Goal: Task Accomplishment & Management: Use online tool/utility

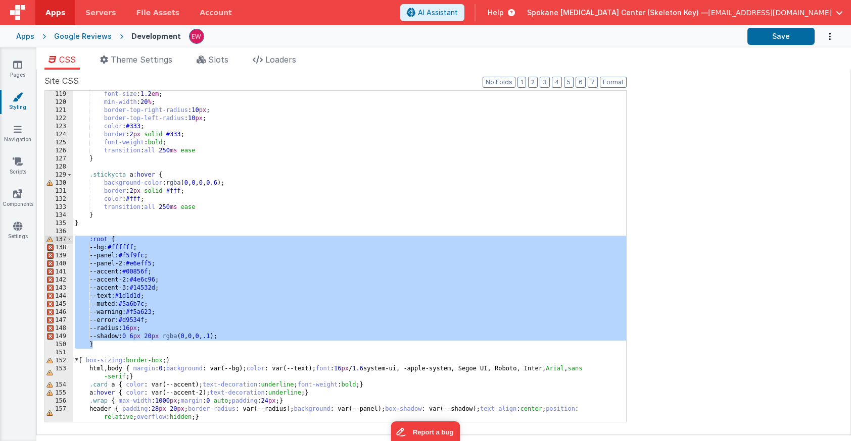
scroll to position [954, 0]
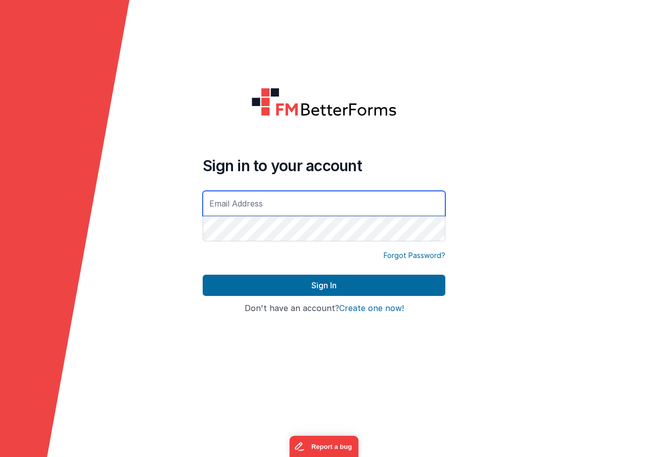
type input "[EMAIL_ADDRESS][DOMAIN_NAME]"
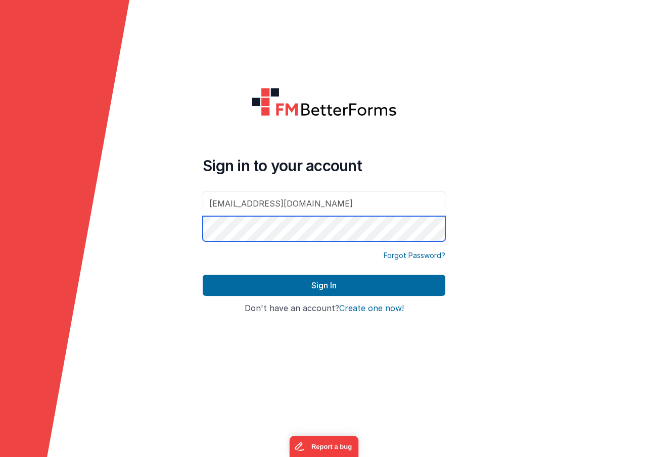
click at [324, 285] on button "Sign In" at bounding box center [324, 285] width 242 height 21
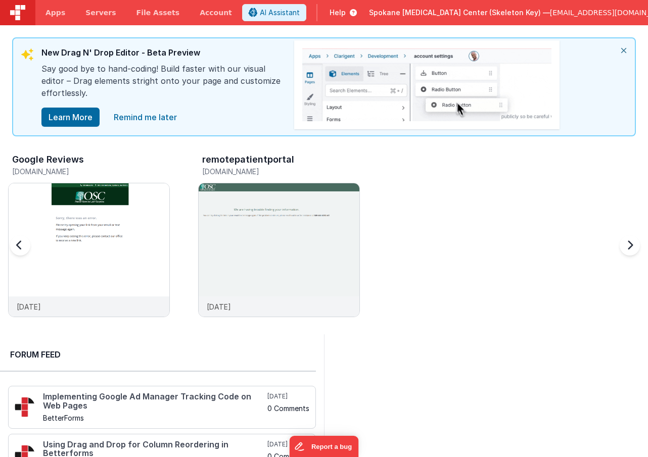
click at [58, 161] on h3 "Google Reviews" at bounding box center [48, 160] width 72 height 10
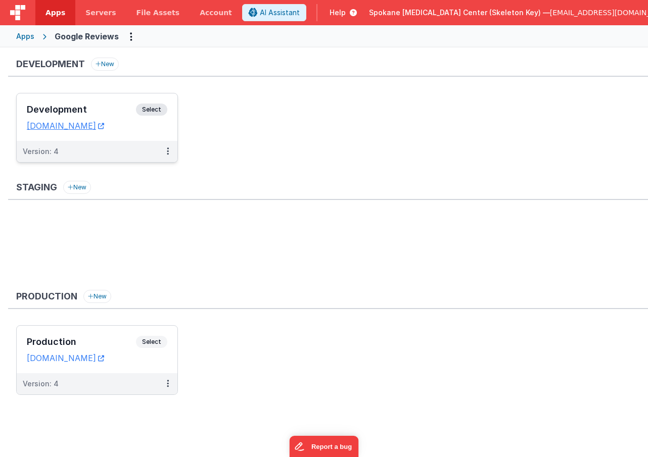
click at [148, 110] on span "Select" at bounding box center [151, 110] width 31 height 12
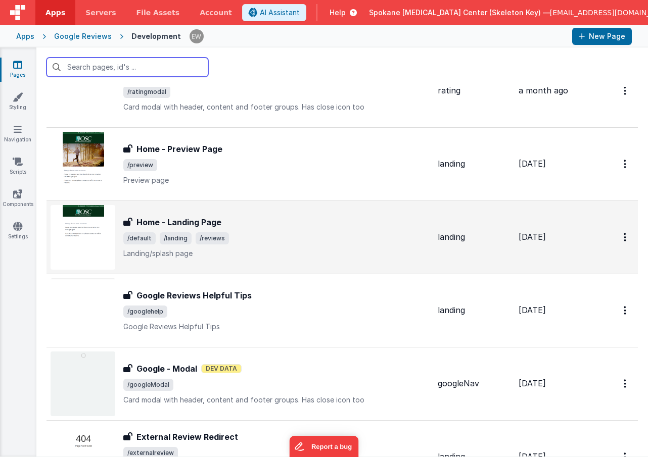
scroll to position [127, 0]
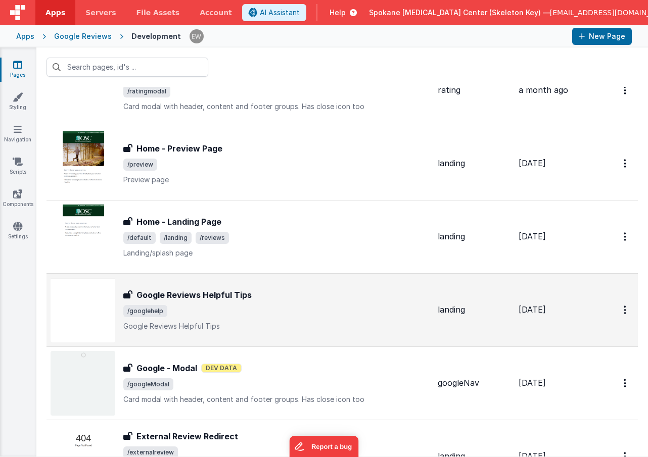
click at [224, 295] on h3 "Google Reviews Helpful Tips" at bounding box center [193, 295] width 115 height 12
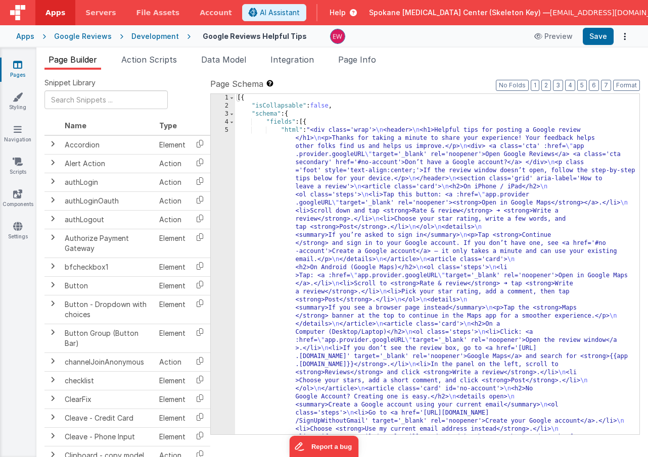
click at [223, 148] on div "5" at bounding box center [223, 425] width 24 height 598
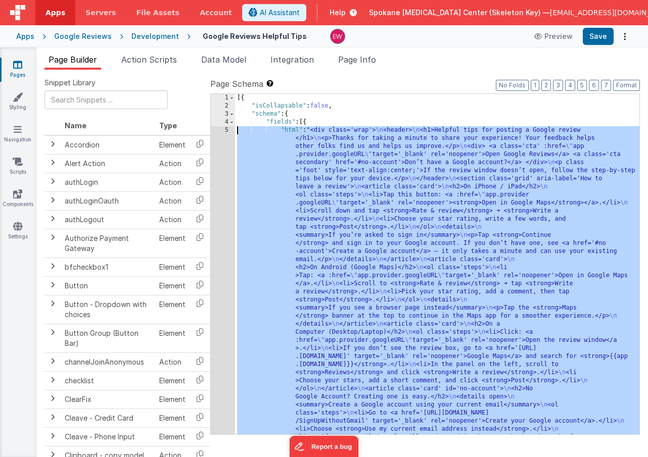
click at [227, 131] on div "5" at bounding box center [223, 425] width 24 height 598
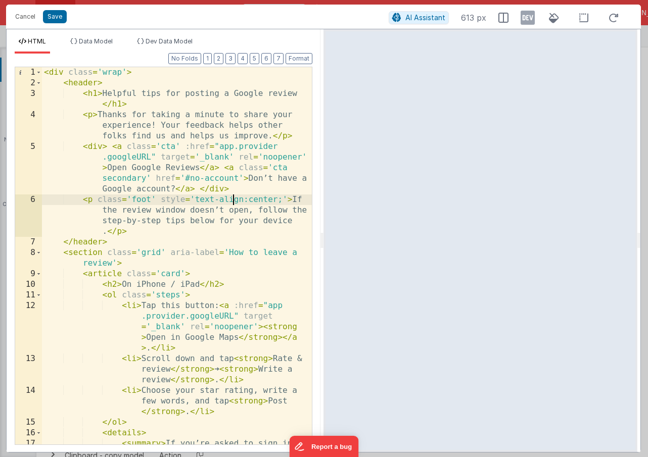
click at [232, 202] on div "< div class = 'wrap' > < header > < h1 > Helpful tips for posting a Google revi…" at bounding box center [177, 271] width 270 height 409
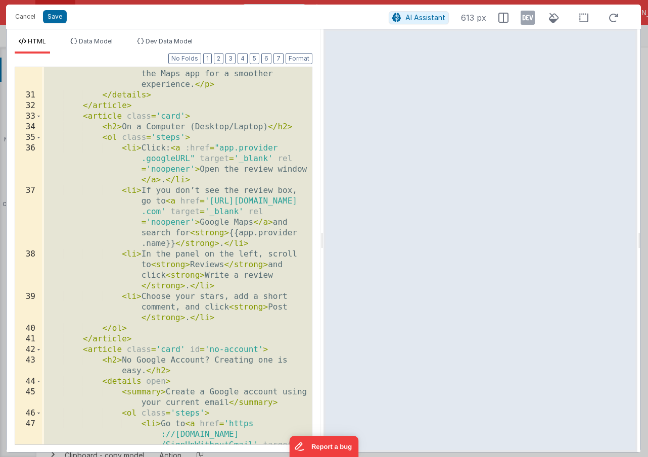
scroll to position [694, 0]
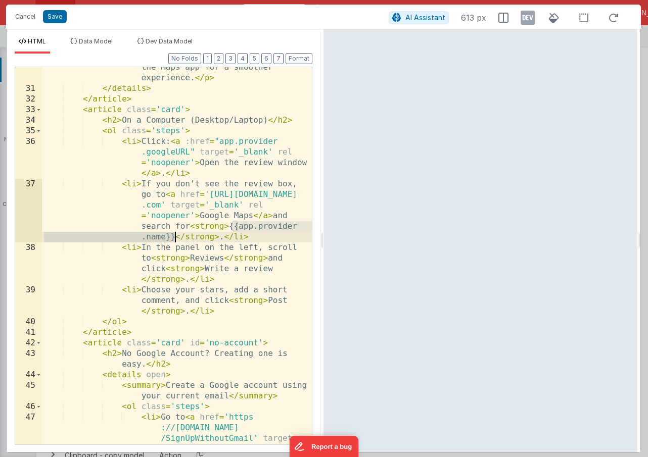
drag, startPoint x: 232, startPoint y: 225, endPoint x: 174, endPoint y: 239, distance: 59.9
click at [174, 239] on div "< p > Tap the < strong > Maps </ strong > banner at the top to continue in the …" at bounding box center [177, 282] width 270 height 483
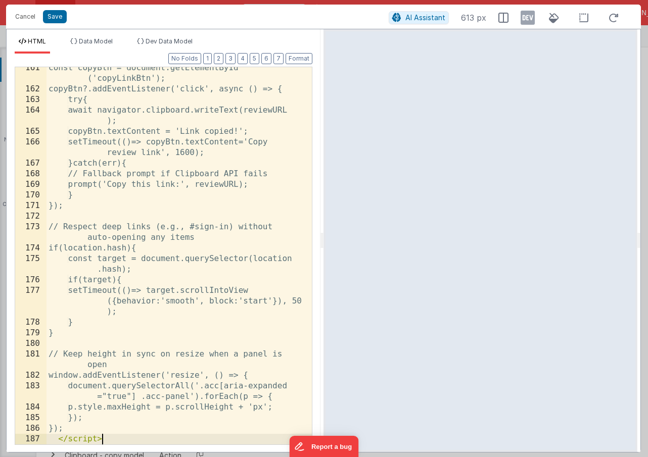
scroll to position [3081, 0]
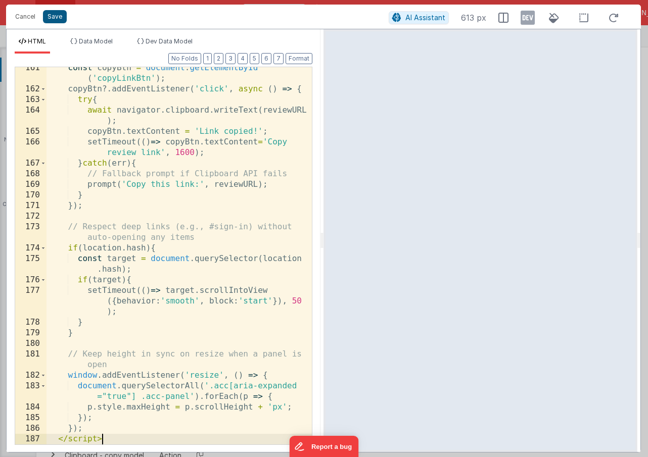
click at [54, 15] on button "Save" at bounding box center [55, 16] width 24 height 13
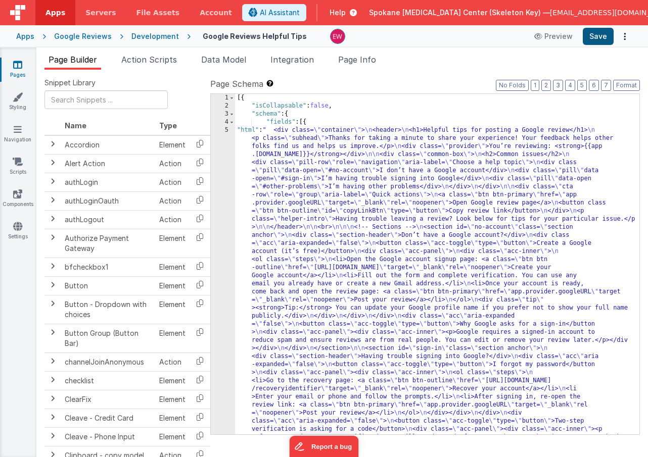
click at [599, 36] on button "Save" at bounding box center [597, 36] width 31 height 17
click at [342, 14] on span "Help" at bounding box center [337, 13] width 16 height 10
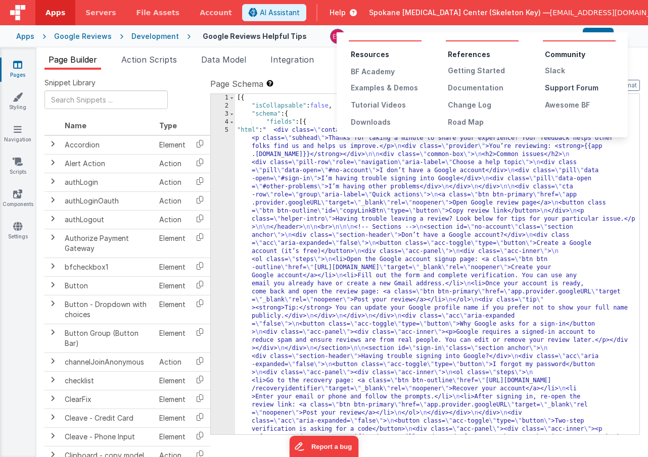
click at [552, 85] on div "Support Forum" at bounding box center [579, 88] width 71 height 10
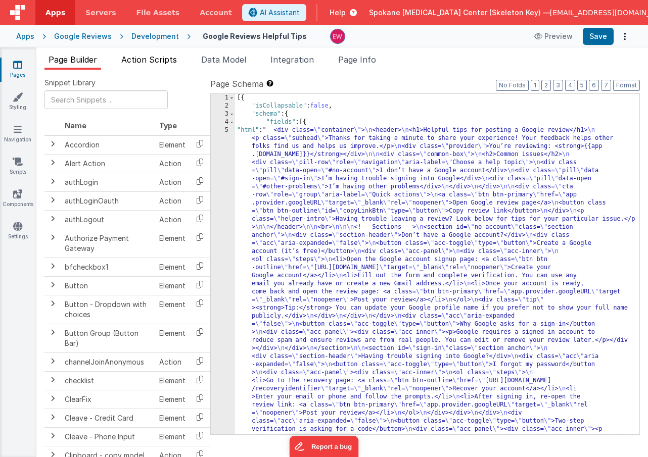
click at [153, 61] on span "Action Scripts" at bounding box center [149, 60] width 56 height 10
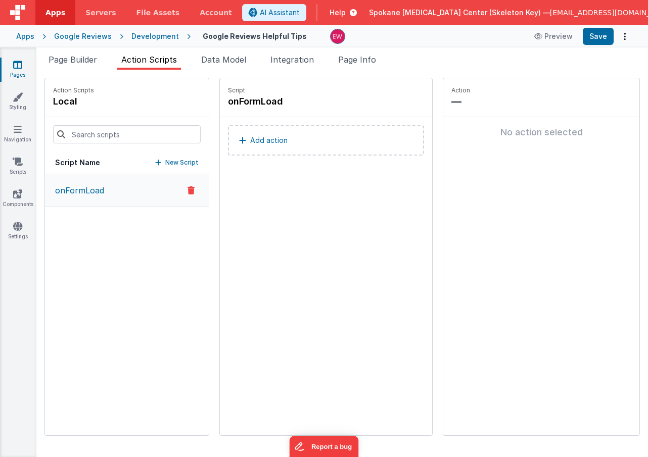
click at [183, 162] on p "New Script" at bounding box center [181, 163] width 33 height 10
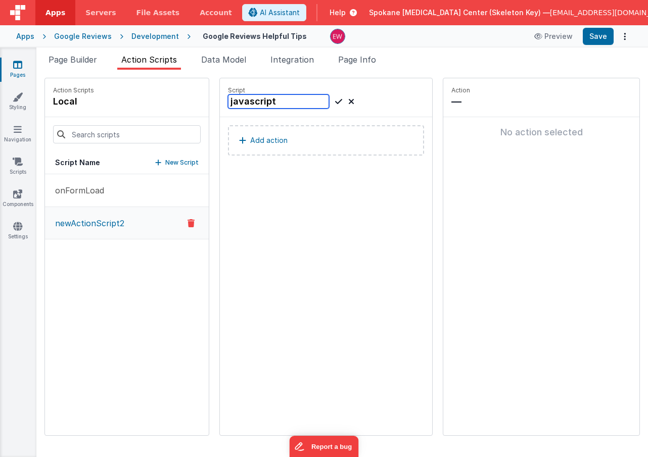
type input "javascript"
click at [336, 100] on icon at bounding box center [338, 101] width 7 height 12
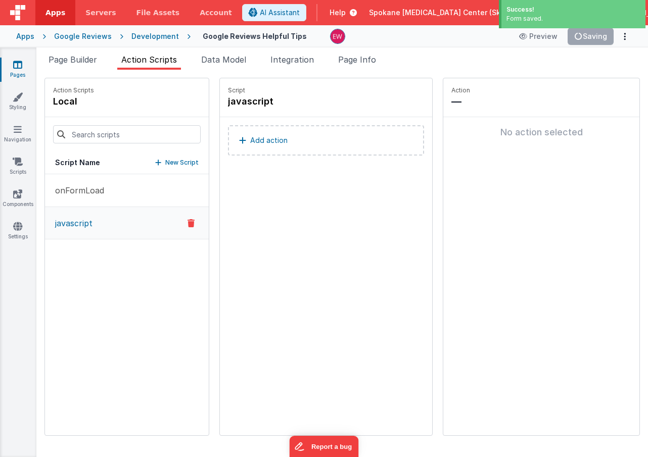
click at [279, 142] on p "Add action" at bounding box center [268, 140] width 37 height 12
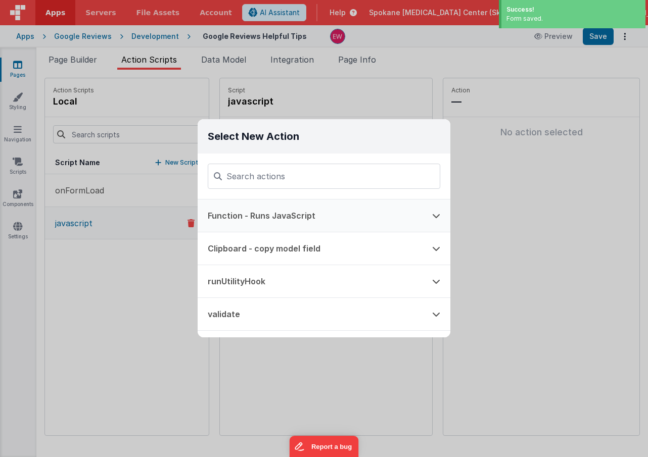
click at [309, 219] on button "Function - Runs JavaScript" at bounding box center [309, 216] width 224 height 32
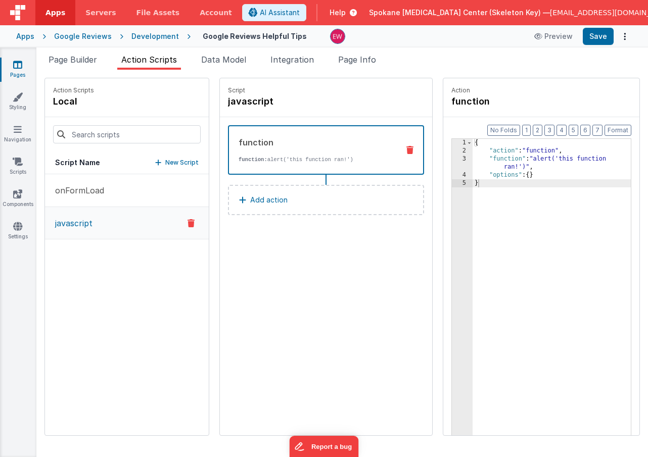
click at [506, 161] on div "{ "action" : "function" , "function" : "alert('this function ran!')" , "options…" at bounding box center [551, 311] width 158 height 344
click at [459, 160] on div "3" at bounding box center [462, 163] width 21 height 16
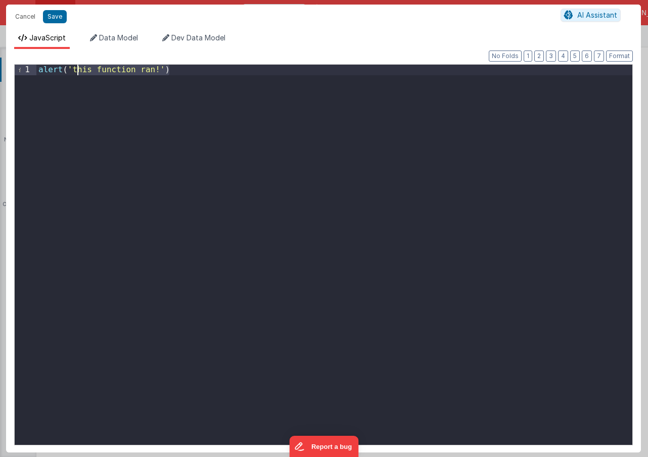
drag, startPoint x: 198, startPoint y: 159, endPoint x: -8, endPoint y: 31, distance: 242.0
click at [0, 31] on html "Cancel Save AI Assistant JavaScript Data Model Dev Data Model Format 7 6 5 4 3 …" at bounding box center [324, 228] width 648 height 457
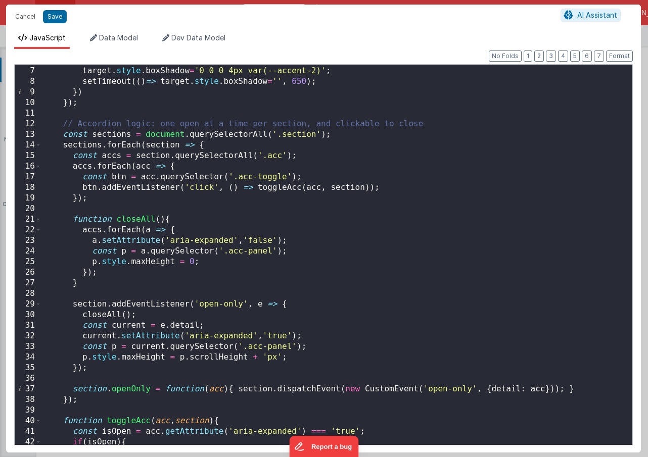
scroll to position [0, 0]
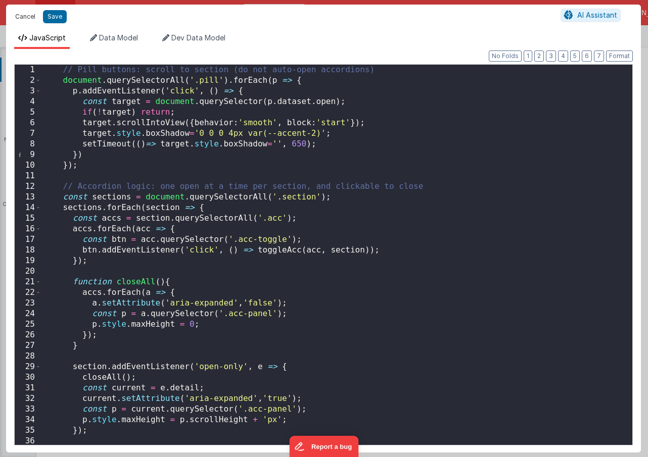
click at [24, 14] on button "Cancel" at bounding box center [25, 17] width 30 height 14
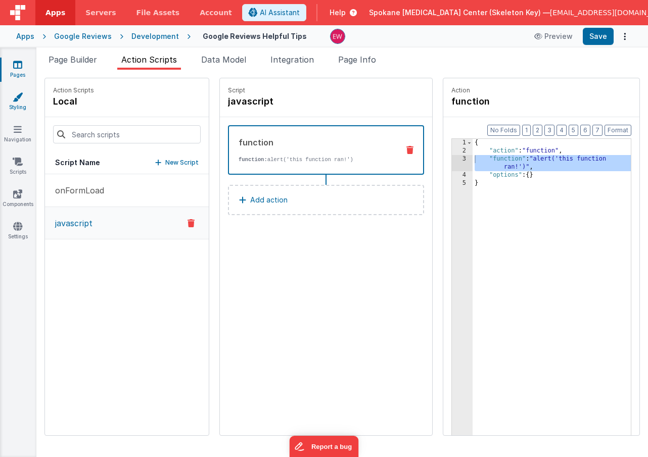
click at [16, 106] on link "Styling" at bounding box center [17, 102] width 36 height 20
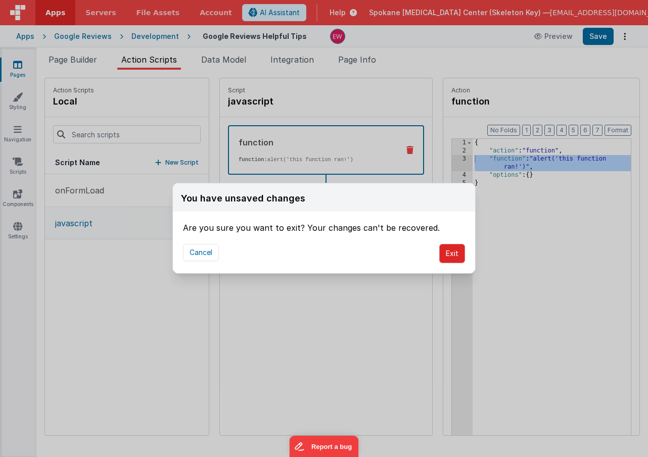
click at [453, 258] on button "Exit" at bounding box center [452, 253] width 26 height 19
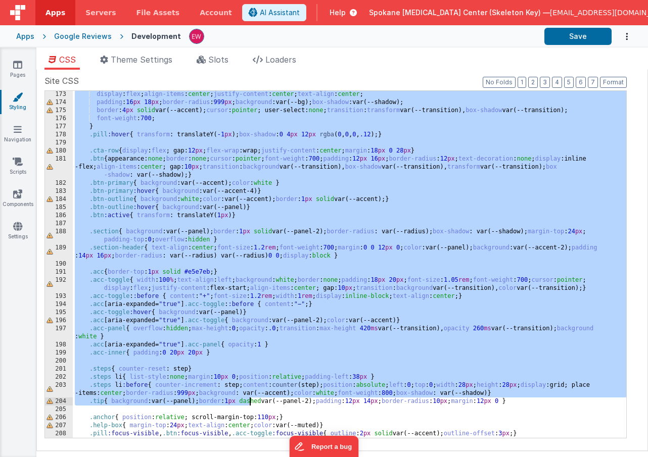
scroll to position [1415, 0]
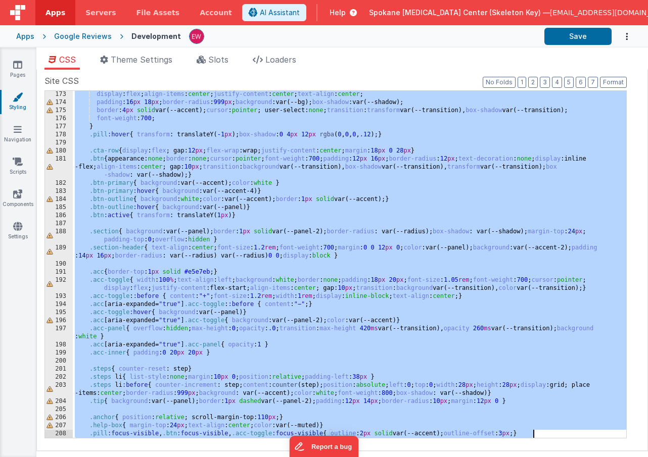
drag, startPoint x: 74, startPoint y: 238, endPoint x: 590, endPoint y: 464, distance: 562.9
click at [590, 457] on html "Apps Servers File Assets Account Some FUTURE Slot AI Assistant Help Spokane Joi…" at bounding box center [324, 228] width 648 height 457
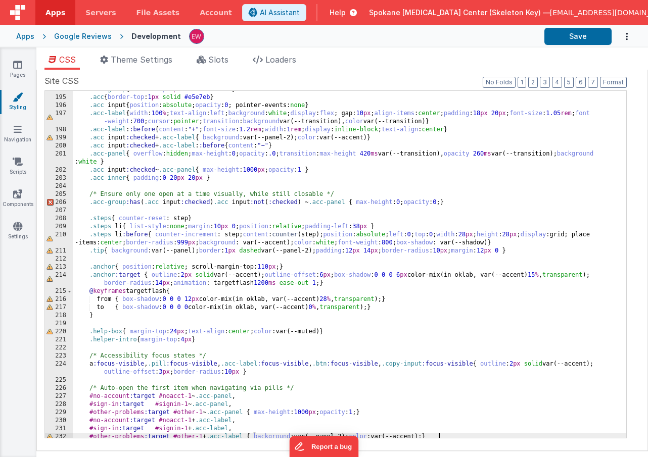
scroll to position [1622, 0]
click at [578, 36] on button "Save" at bounding box center [577, 36] width 67 height 17
click at [153, 146] on div ".acc-group { border-top : 1 px solid #e5e7eb } .acc { border-top : 1 px solid #…" at bounding box center [349, 266] width 553 height 363
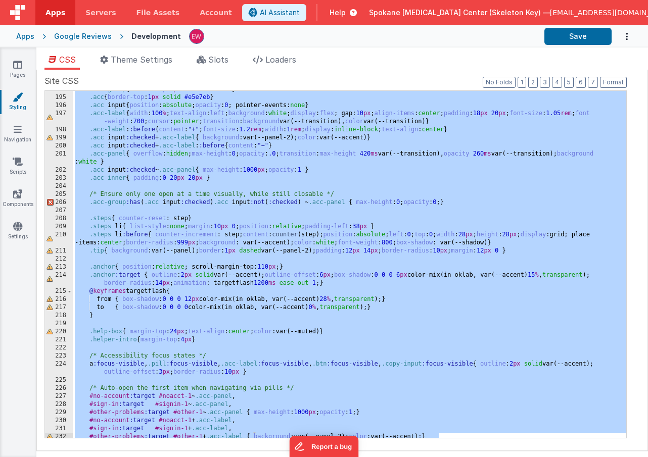
click at [168, 226] on div ".acc-group { border-top : 1 px solid #e5e7eb } .acc { border-top : 1 px solid #…" at bounding box center [349, 266] width 553 height 363
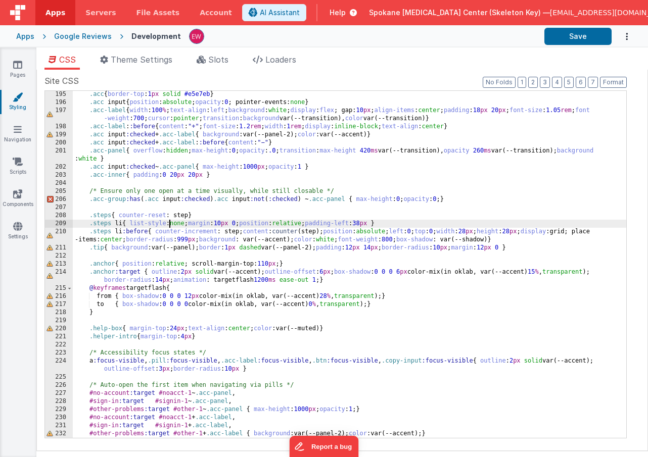
scroll to position [1625, 0]
click at [457, 433] on div ".acc { border-top : 1 px solid #e5e7eb } .acc input { position : absolute ; opa…" at bounding box center [349, 271] width 553 height 363
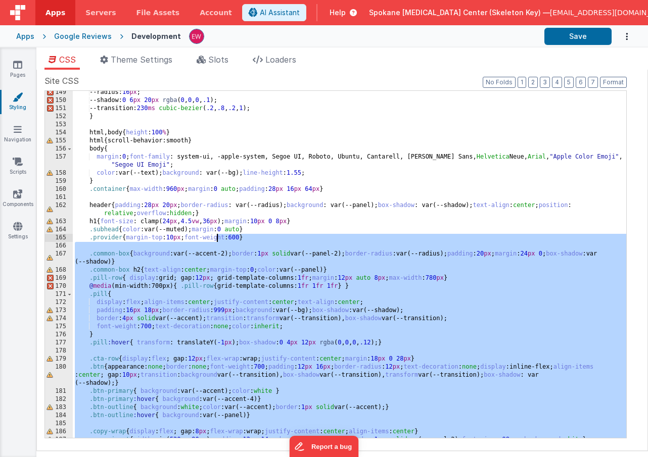
scroll to position [1100, 0]
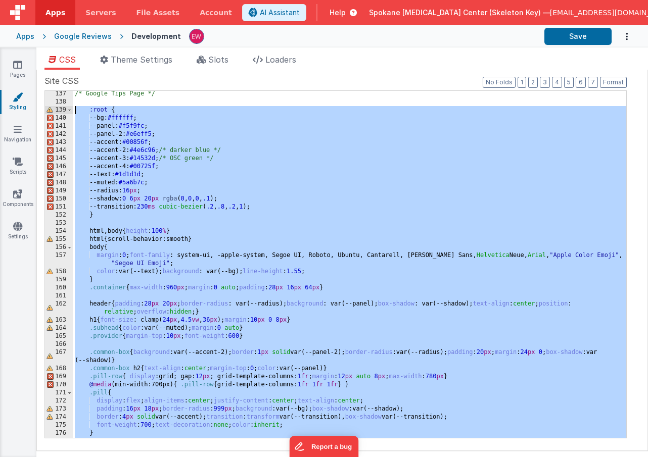
drag, startPoint x: 412, startPoint y: 399, endPoint x: 27, endPoint y: 113, distance: 479.1
click at [27, 113] on section "Pages Styling Navigation Scripts Components Settings CSS Theme Settings Slots L…" at bounding box center [324, 252] width 648 height 410
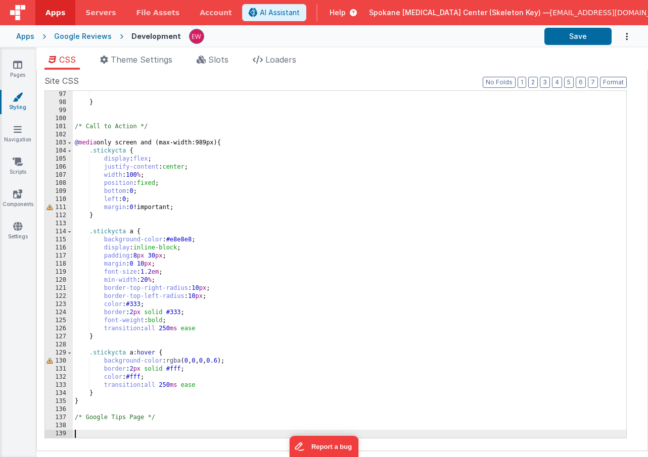
scroll to position [1568, 0]
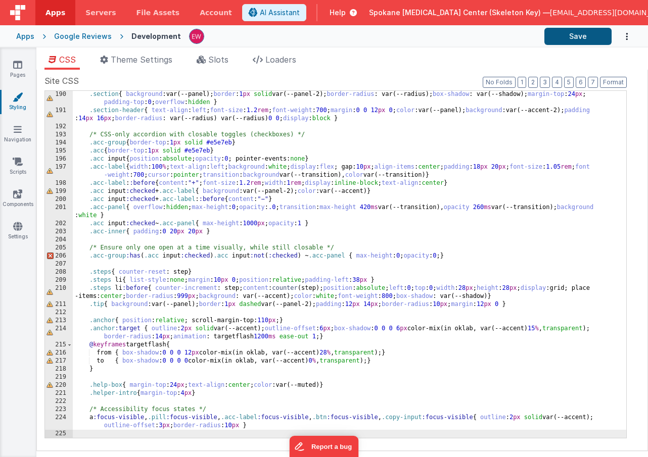
click at [589, 39] on button "Save" at bounding box center [577, 36] width 67 height 17
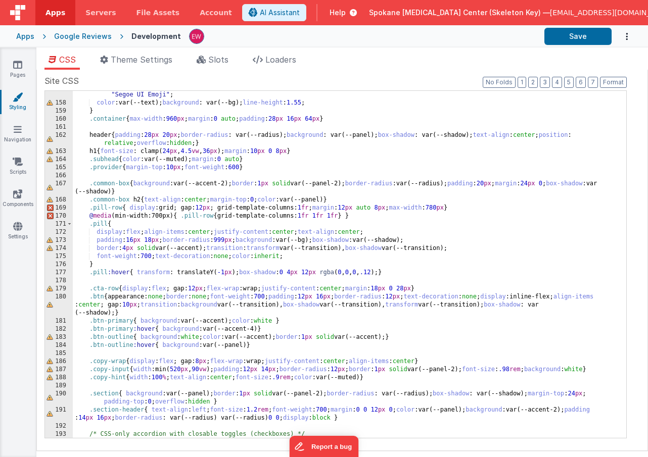
scroll to position [1269, 0]
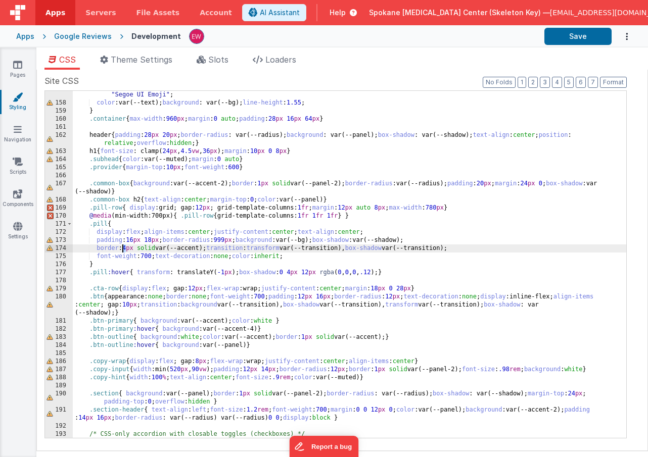
click at [122, 249] on div "margin : 0 ; font-family : system-ui, -apple-system, Segoe UI, Roboto, Ubuntu, …" at bounding box center [349, 268] width 553 height 371
click at [573, 34] on button "Save" at bounding box center [577, 36] width 67 height 17
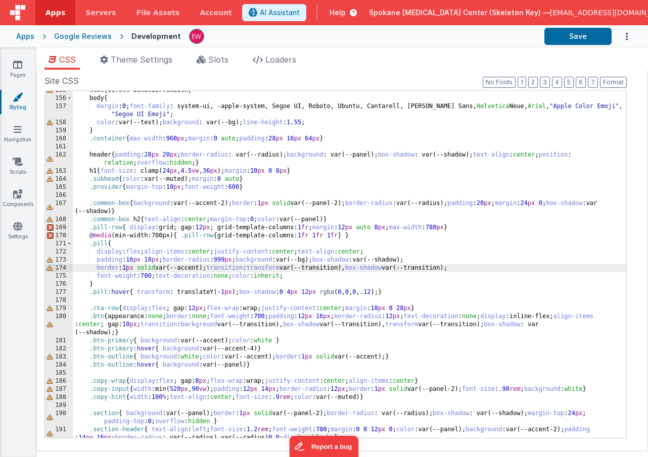
scroll to position [1255, 0]
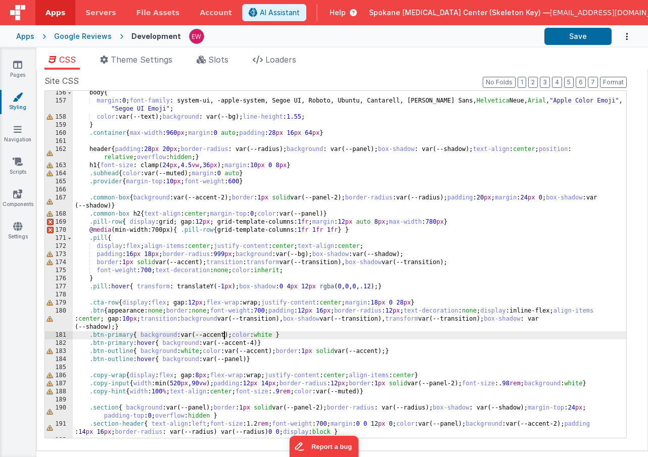
click at [224, 337] on div "body { margin : 0 ; font-family : system-ui, -apple-system, Segoe UI, Roboto, U…" at bounding box center [349, 270] width 553 height 363
click at [568, 36] on button "Save" at bounding box center [577, 36] width 67 height 17
click at [142, 203] on div "body { margin : 0 ; font-family : system-ui, -apple-system, Segoe UI, Roboto, U…" at bounding box center [349, 270] width 553 height 363
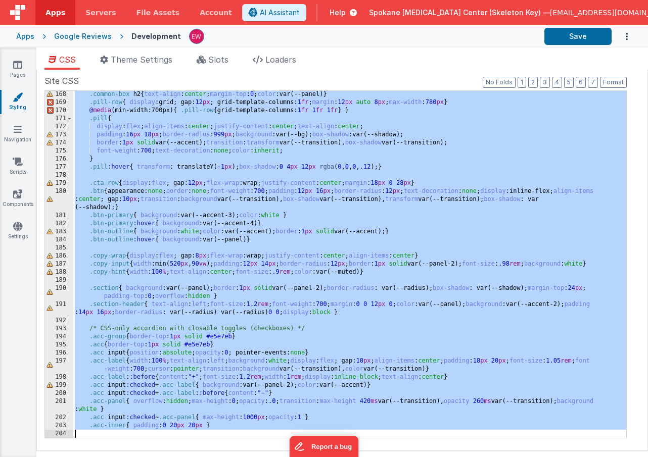
scroll to position [1568, 0]
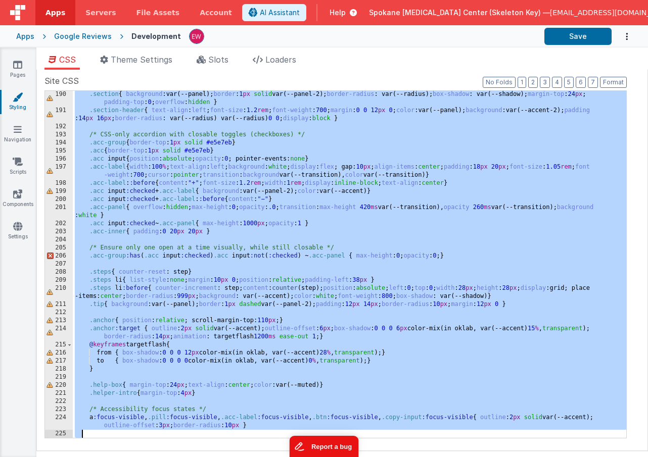
drag, startPoint x: 364, startPoint y: 576, endPoint x: 336, endPoint y: 439, distance: 139.7
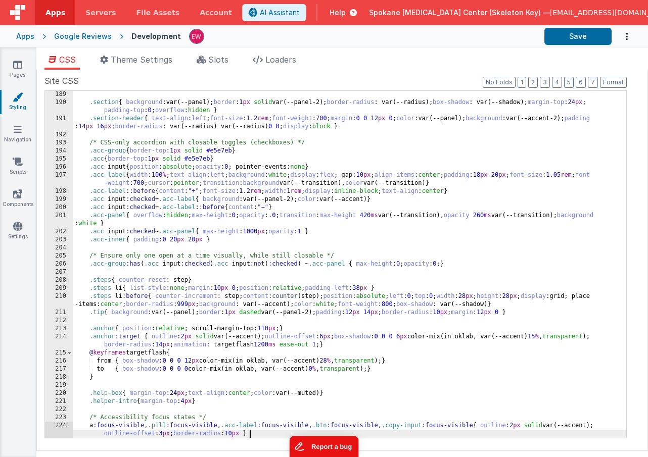
scroll to position [1560, 0]
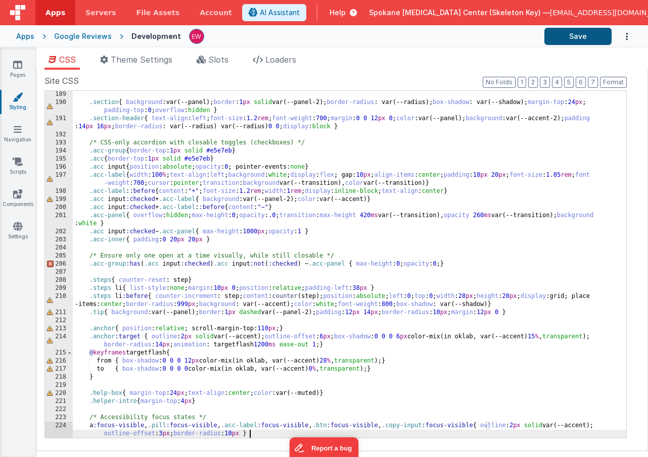
click at [576, 38] on button "Save" at bounding box center [577, 36] width 67 height 17
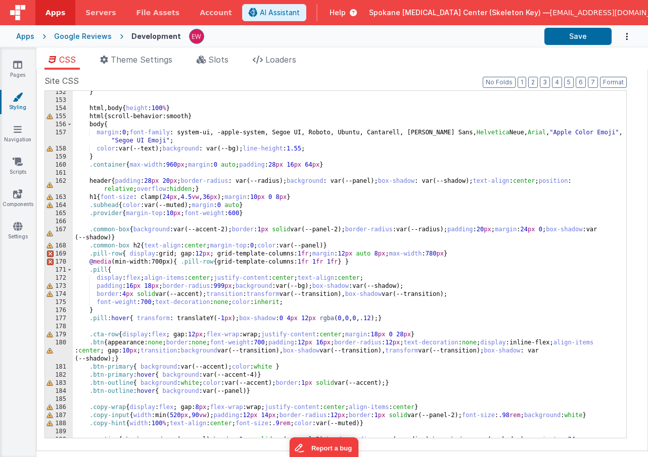
scroll to position [1223, 0]
click at [124, 294] on div "} html , body { height : 100 % } html { scroll-behavior:smooth } body { margin …" at bounding box center [349, 273] width 553 height 371
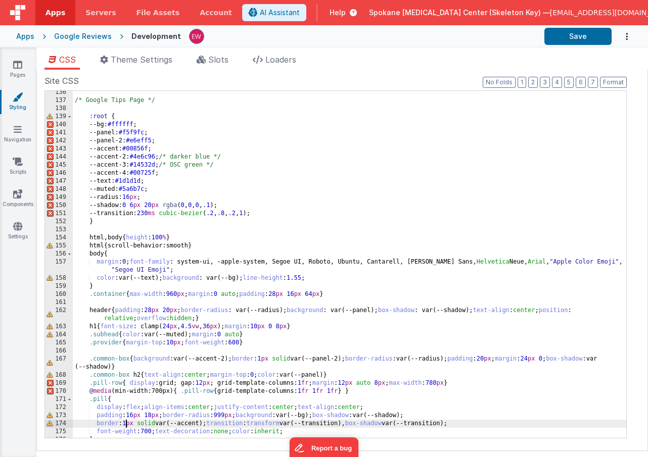
scroll to position [1096, 0]
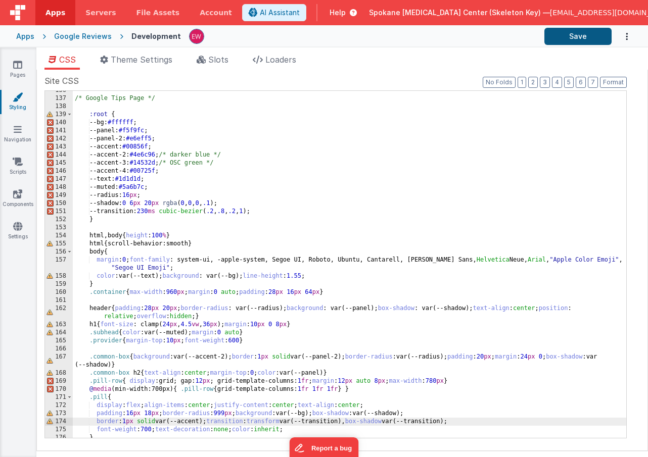
click at [590, 36] on button "Save" at bounding box center [577, 36] width 67 height 17
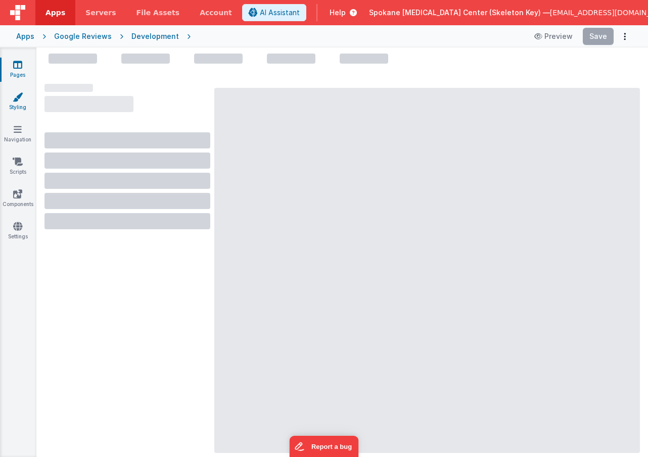
click at [16, 101] on icon at bounding box center [18, 97] width 10 height 10
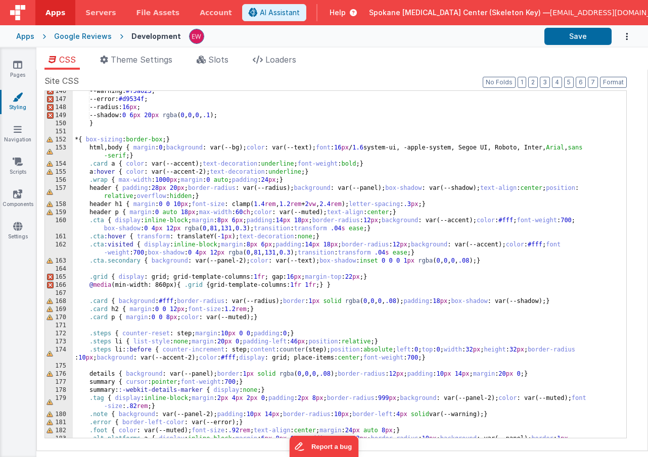
scroll to position [1175, 0]
click at [123, 189] on div "--warning: #f5a623 ; --error: #d9534f ; --radius: 16 px ; --shadow: 0 6 px 20 p…" at bounding box center [349, 272] width 553 height 371
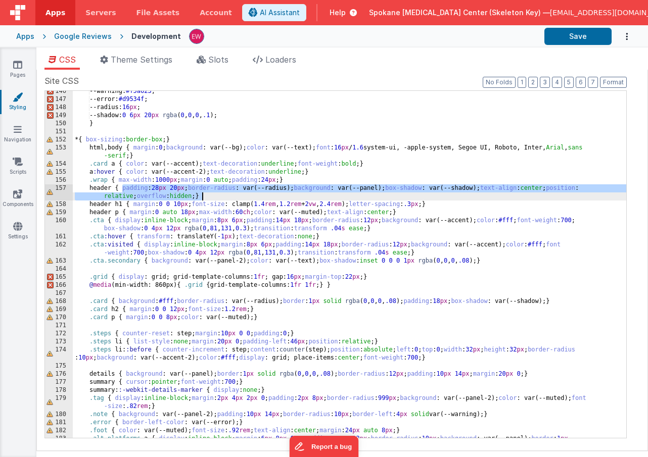
drag, startPoint x: 122, startPoint y: 188, endPoint x: 200, endPoint y: 198, distance: 78.9
click at [202, 198] on div "--warning: #f5a623 ; --error: #d9534f ; --radius: 16 px ; --shadow: 0 6 px 20 p…" at bounding box center [349, 272] width 553 height 371
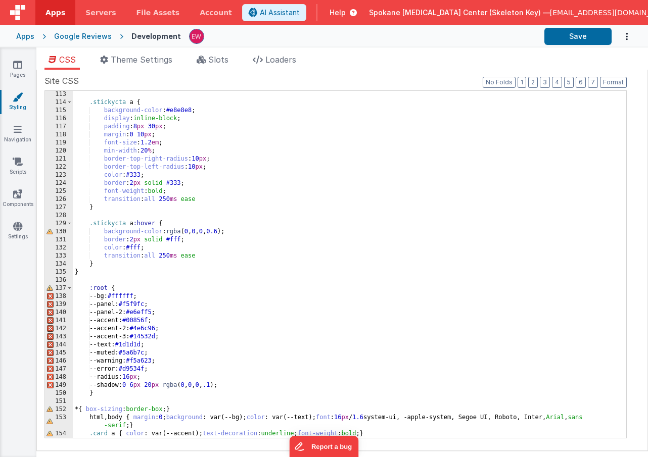
scroll to position [901, 0]
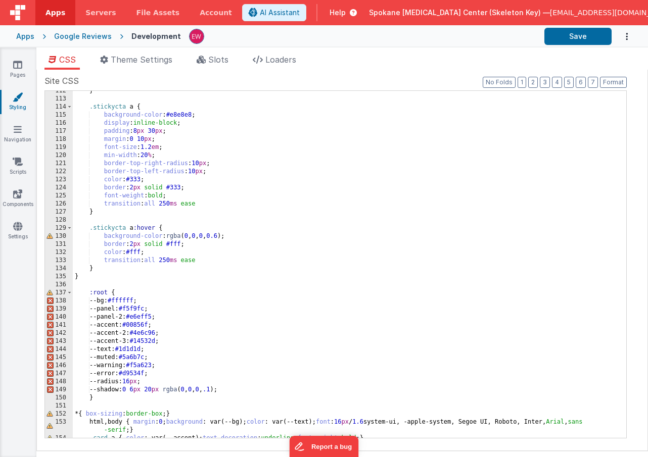
click at [120, 274] on div "} .stickycta a { background-color : #e8e8e8 ; display : inline-block ; padding …" at bounding box center [349, 268] width 553 height 363
click at [113, 283] on div "} .stickycta a { background-color : #e8e8e8 ; display : inline-block ; padding …" at bounding box center [349, 268] width 553 height 363
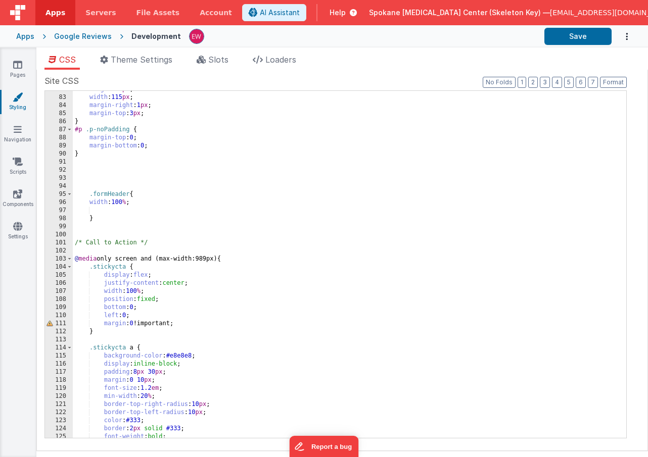
scroll to position [657, 0]
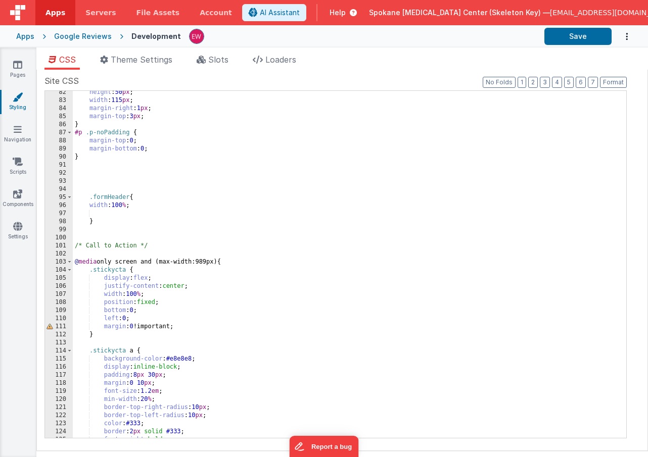
click at [147, 243] on div "height : 50 px ; width : 115 px ; margin-right : 1 px ; margin-top : 3 px ; } #…" at bounding box center [349, 269] width 553 height 363
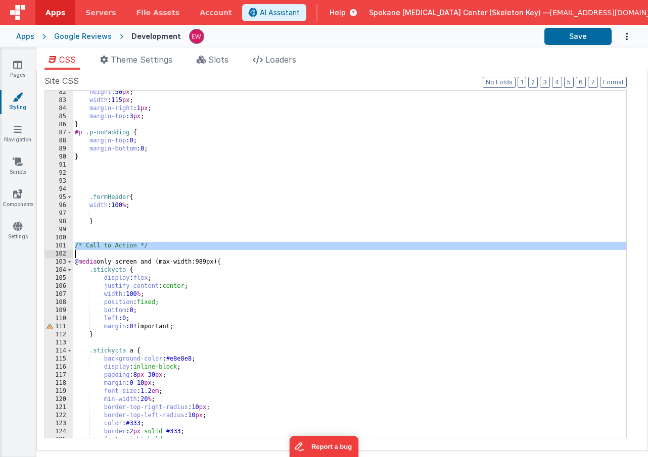
click at [147, 243] on div "height : 50 px ; width : 115 px ; margin-right : 1 px ; margin-top : 3 px ; } #…" at bounding box center [349, 269] width 553 height 363
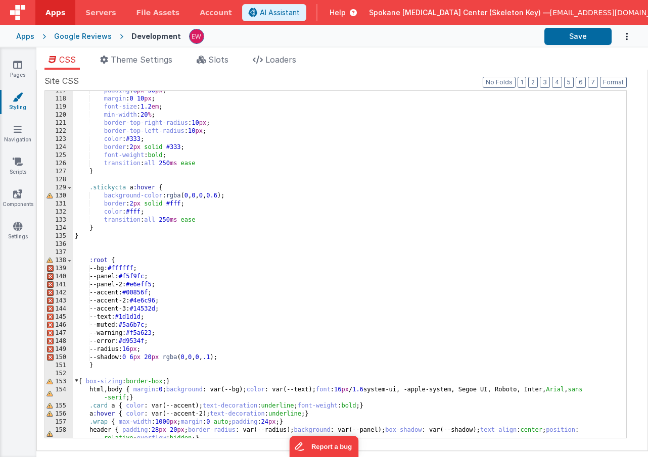
scroll to position [965, 0]
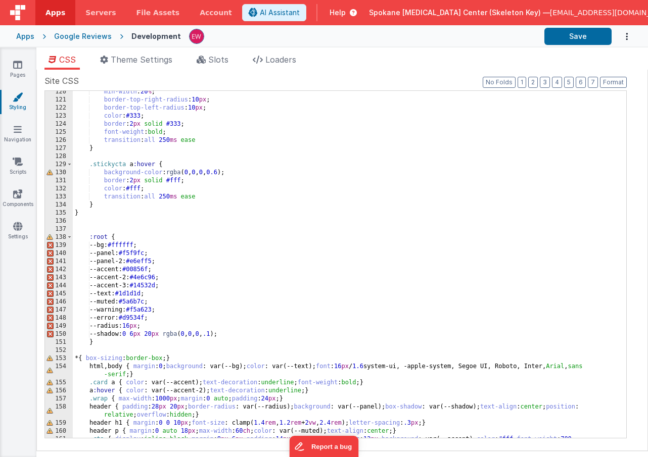
click at [99, 227] on div "min-width : 20 % ; border-top-right-radius : 10 px ; border-top-left-radius : 1…" at bounding box center [349, 273] width 553 height 371
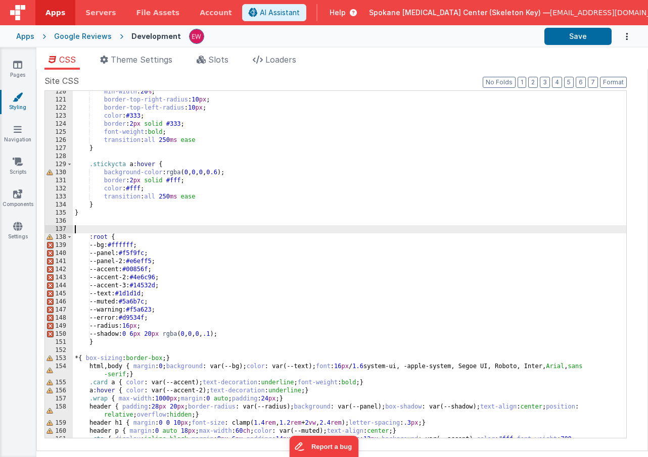
paste textarea
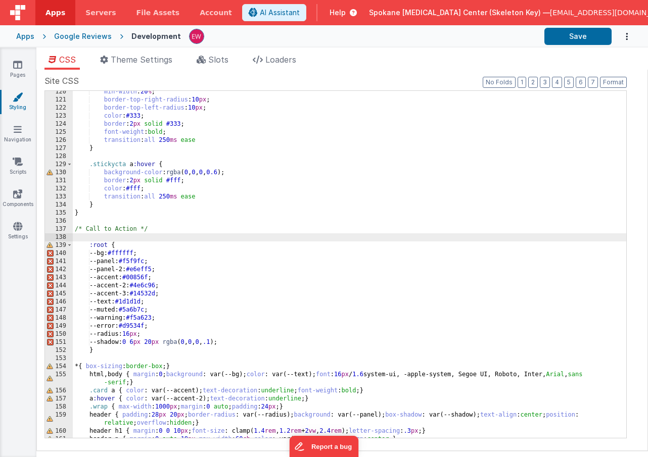
click at [91, 227] on div "min-width : 20 % ; border-top-right-radius : 10 px ; border-top-left-radius : 1…" at bounding box center [349, 269] width 553 height 363
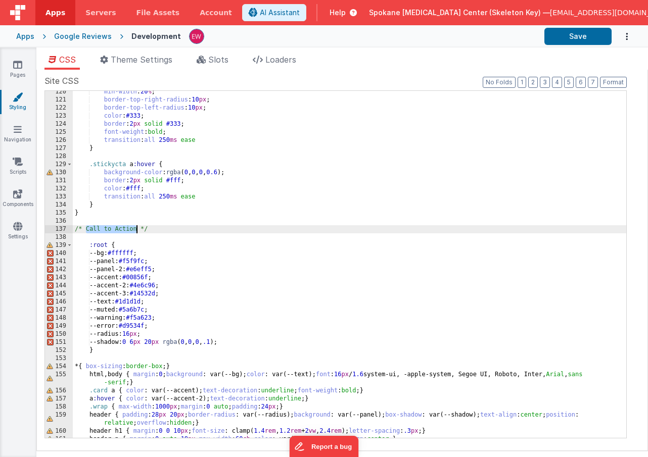
drag, startPoint x: 91, startPoint y: 227, endPoint x: 122, endPoint y: 231, distance: 31.1
click at [122, 231] on div "min-width : 20 % ; border-top-right-radius : 10 px ; border-top-left-radius : 1…" at bounding box center [349, 269] width 553 height 363
click at [232, 228] on div "min-width : 20 % ; border-top-right-radius : 10 px ; border-top-left-radius : 1…" at bounding box center [349, 269] width 553 height 363
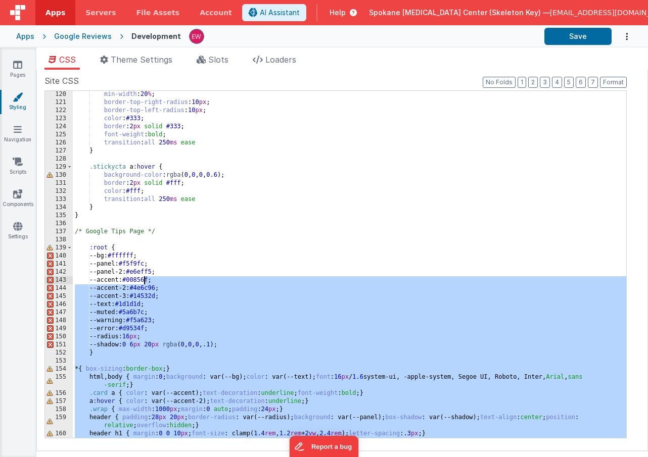
scroll to position [959, 0]
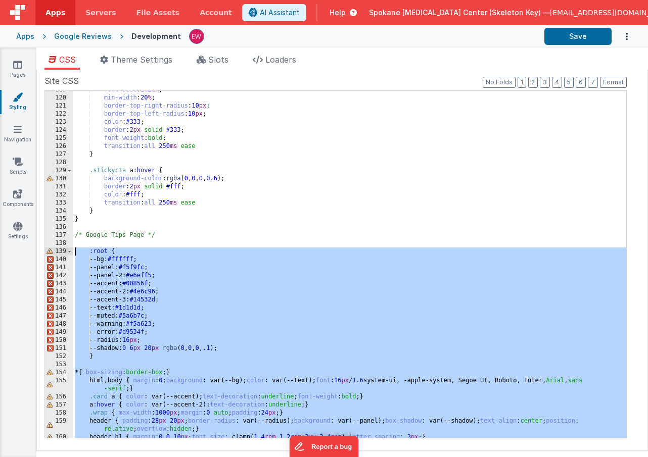
drag, startPoint x: 195, startPoint y: 436, endPoint x: 60, endPoint y: 254, distance: 227.4
click at [60, 254] on div "119 120 121 122 123 124 125 126 127 128 129 130 131 132 133 134 135 136 137 138…" at bounding box center [335, 264] width 582 height 348
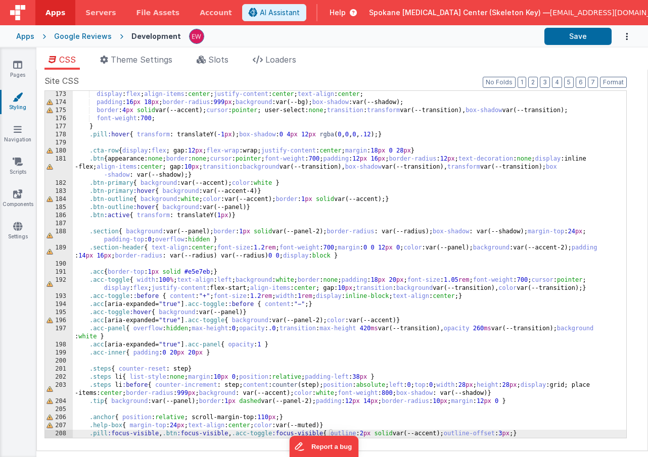
scroll to position [1414, 0]
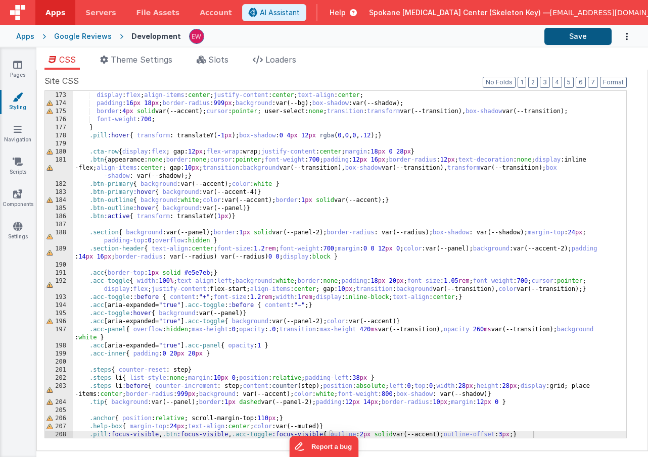
click at [581, 39] on button "Save" at bounding box center [577, 36] width 67 height 17
click at [20, 66] on icon at bounding box center [17, 65] width 9 height 10
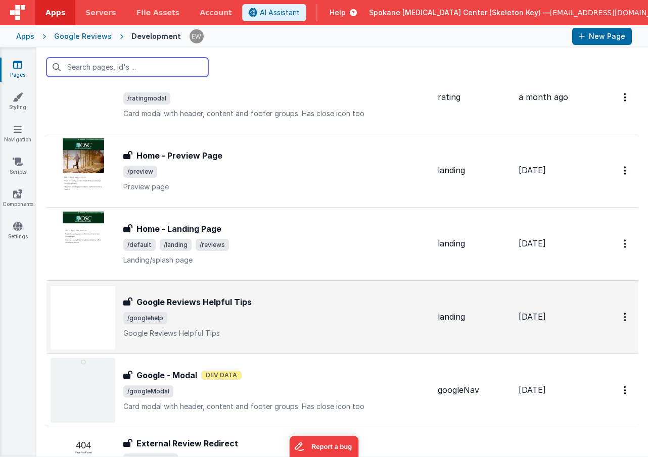
scroll to position [121, 0]
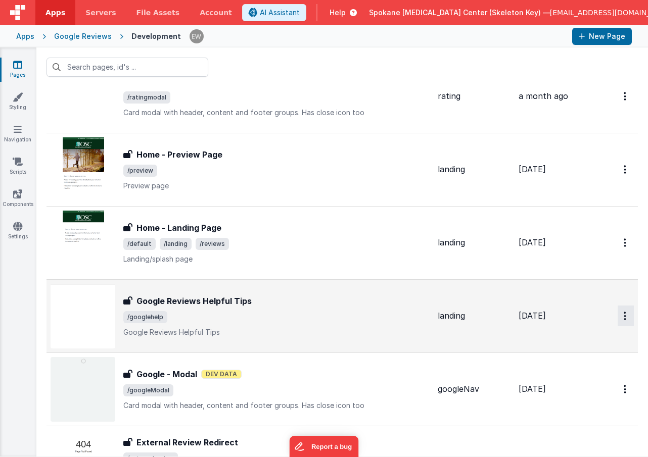
click at [625, 315] on icon "Options" at bounding box center [624, 316] width 3 height 9
click at [584, 360] on link "Duplicate" at bounding box center [588, 358] width 89 height 19
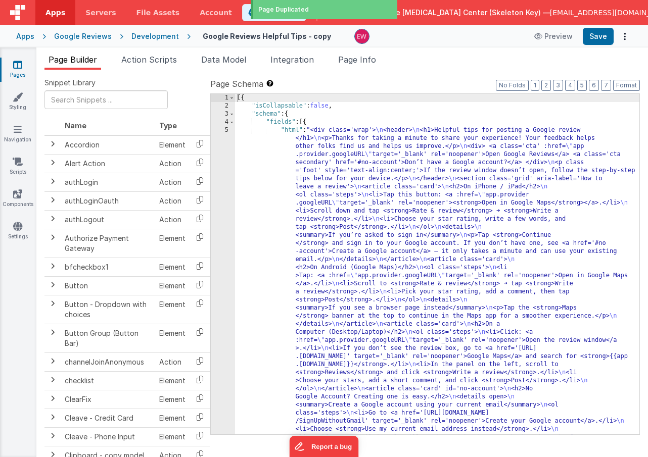
click at [17, 63] on icon at bounding box center [17, 65] width 9 height 10
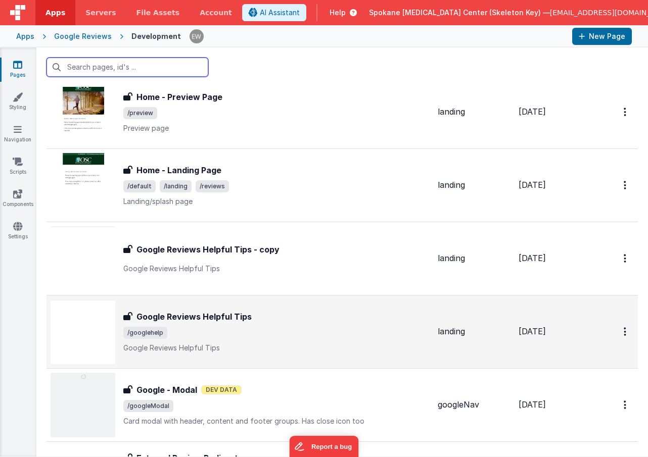
scroll to position [181, 0]
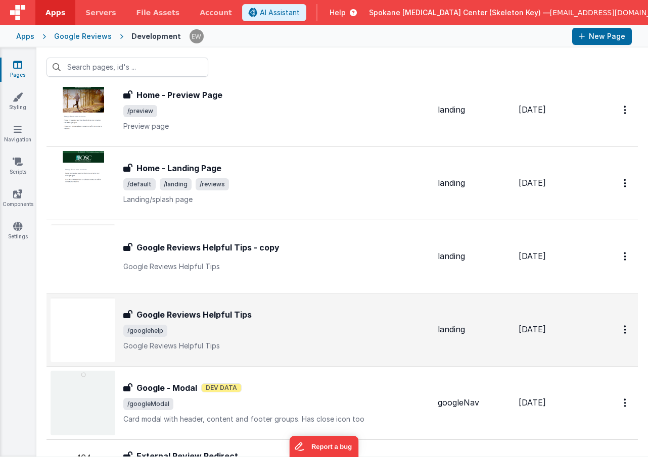
click at [212, 314] on h3 "Google Reviews Helpful Tips" at bounding box center [193, 315] width 115 height 12
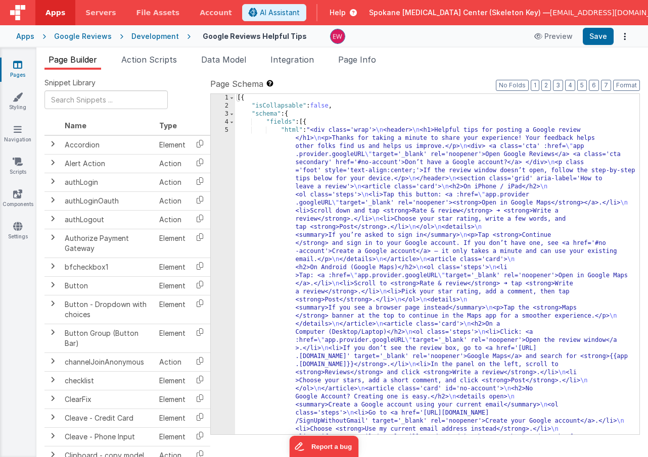
click at [339, 13] on span "Help" at bounding box center [337, 13] width 16 height 10
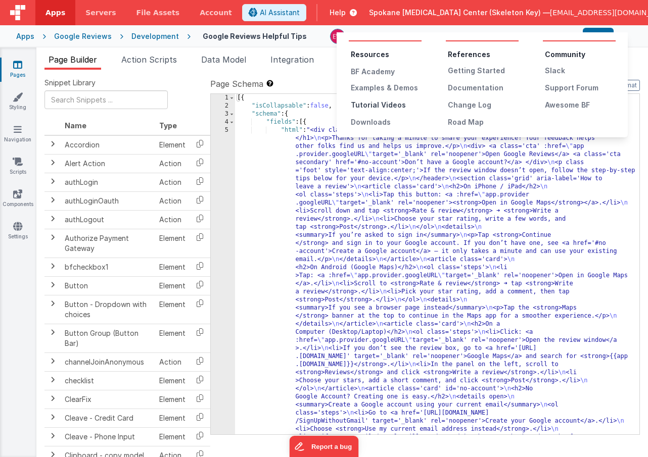
click at [388, 103] on div "Tutorial Videos" at bounding box center [386, 105] width 71 height 10
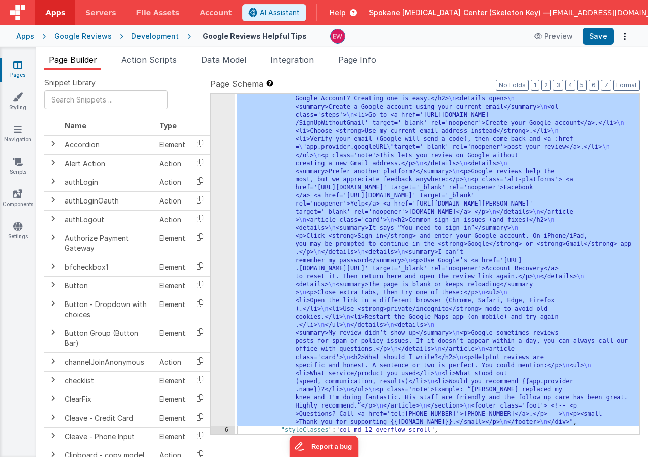
scroll to position [298, 0]
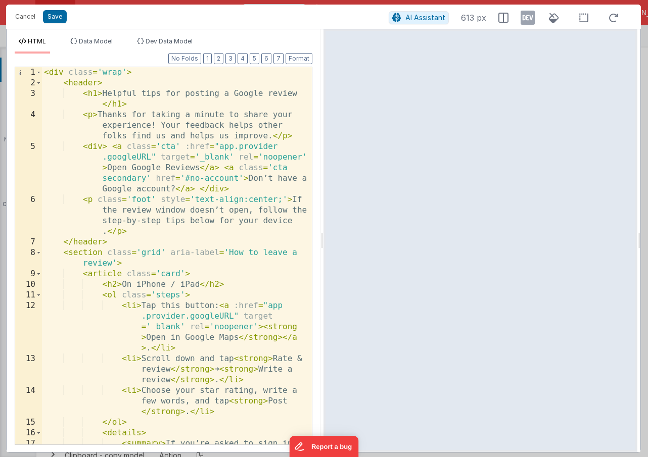
click at [167, 174] on div "< div class = 'wrap' > < header > < h1 > Helpful tips for posting a Google revi…" at bounding box center [177, 271] width 270 height 409
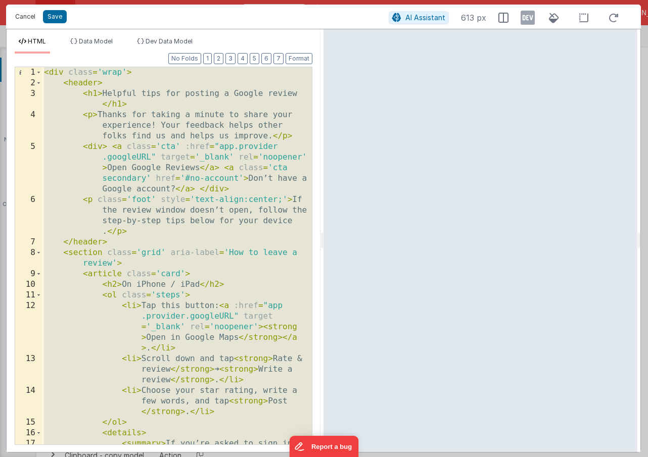
click at [25, 16] on button "Cancel" at bounding box center [25, 17] width 30 height 14
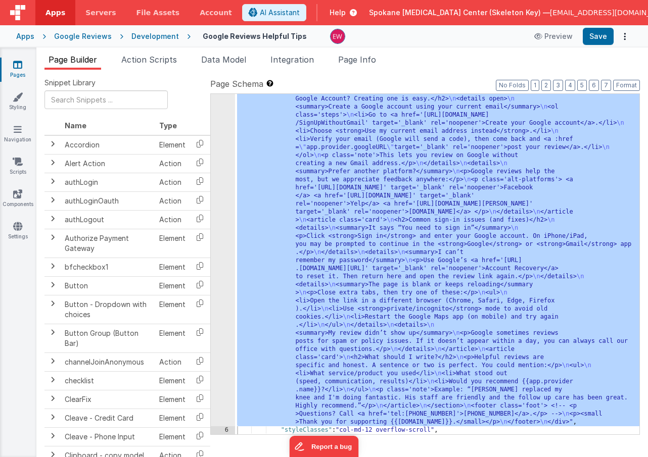
click at [21, 68] on icon at bounding box center [17, 65] width 9 height 10
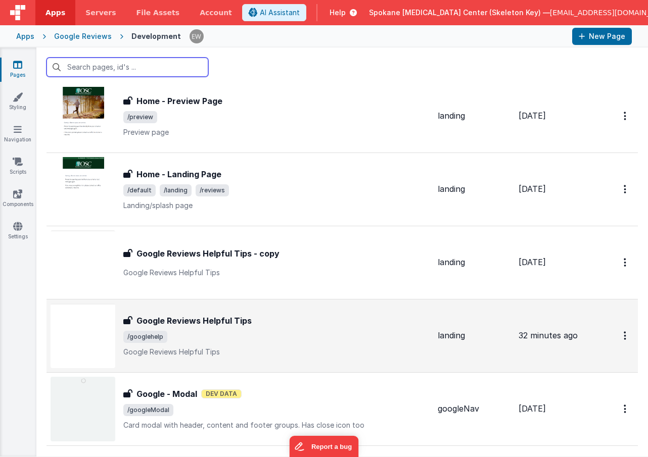
scroll to position [178, 0]
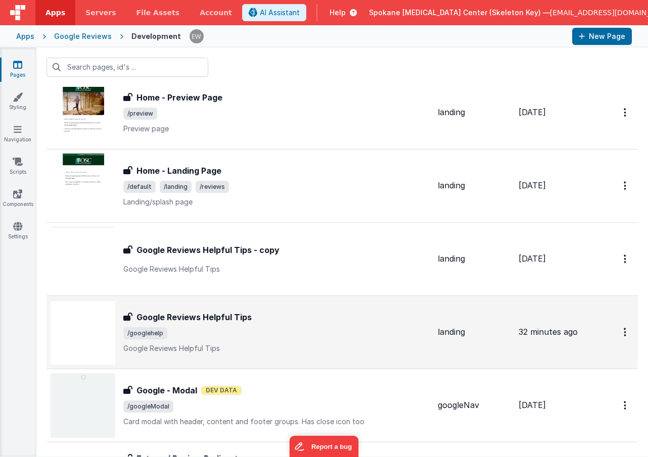
click at [201, 317] on h3 "Google Reviews Helpful Tips" at bounding box center [193, 317] width 115 height 12
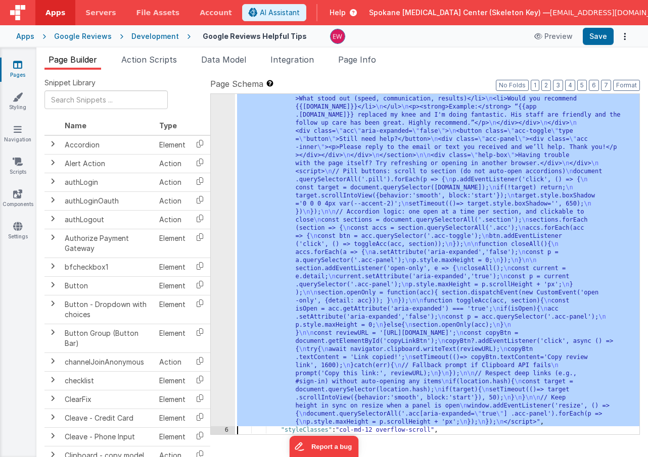
click at [219, 161] on div "5 6 7 8 9 10 11" at bounding box center [223, 128] width 24 height 1294
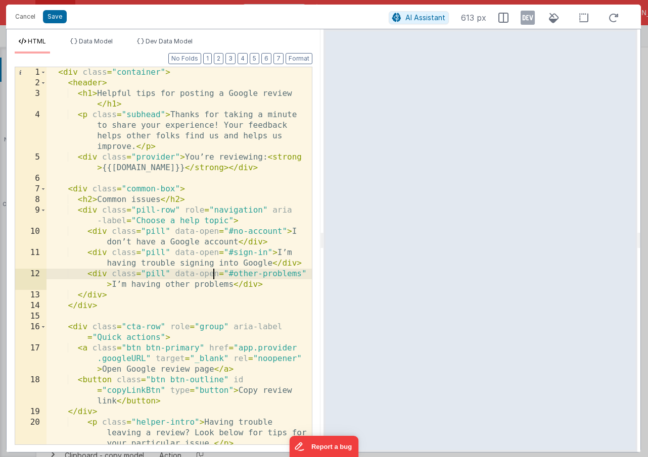
click at [214, 270] on div "< div class = "container" > < header > < h1 > Helpful tips for posting a Google…" at bounding box center [178, 266] width 265 height 399
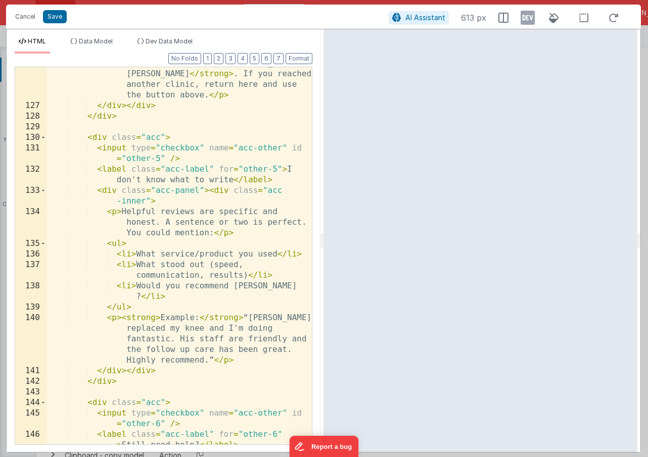
scroll to position [2543, 0]
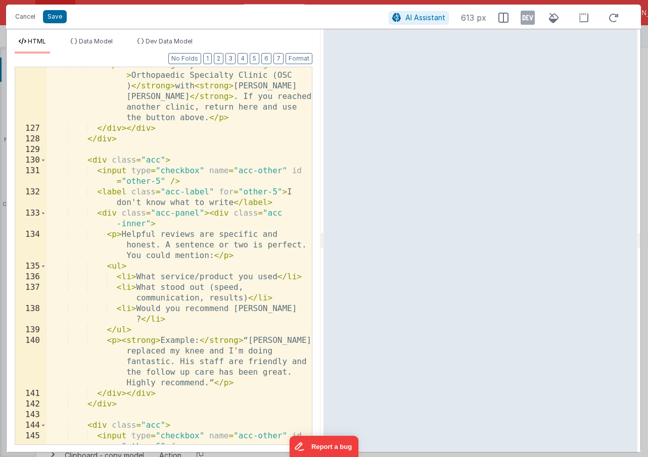
click at [159, 231] on div "< p > Our listing may show as < strong > Orthopaedic Specialty Clinic (OSC ) </…" at bounding box center [178, 291] width 265 height 462
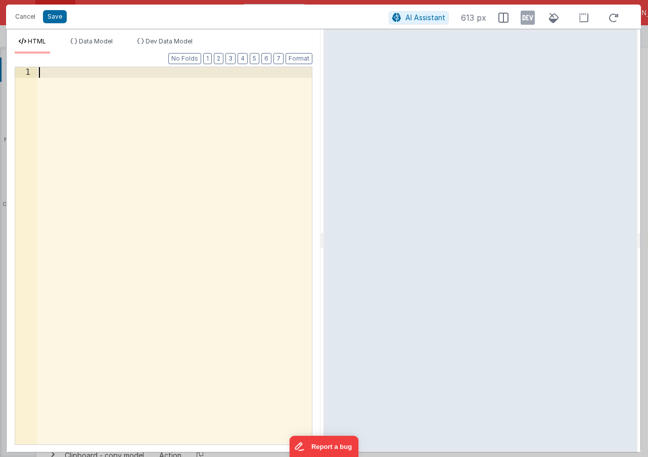
scroll to position [2603, 0]
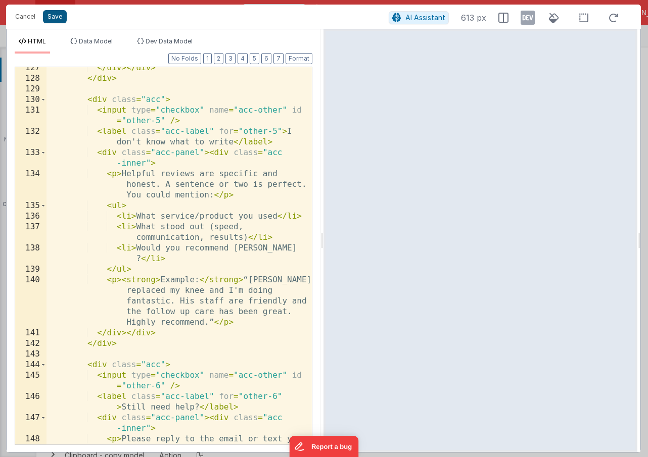
click at [54, 17] on button "Save" at bounding box center [55, 16] width 24 height 13
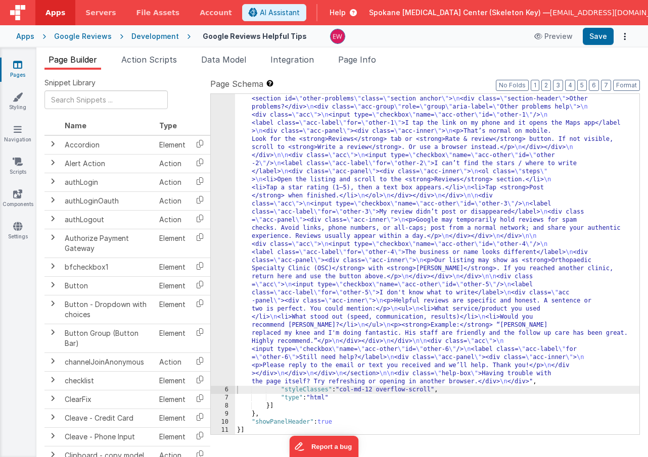
scroll to position [460, 0]
click at [597, 39] on button "Save" at bounding box center [597, 36] width 31 height 17
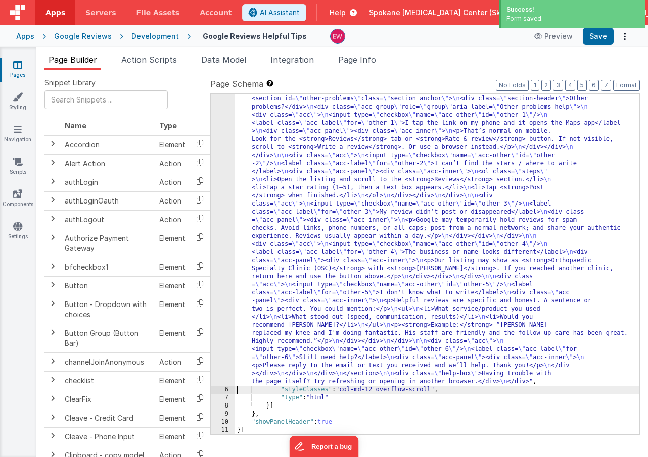
click at [283, 165] on div ""html" : " <div class= \" container \" > \n <header> \n <h1>Helpful tips for po…" at bounding box center [437, 201] width 404 height 1068
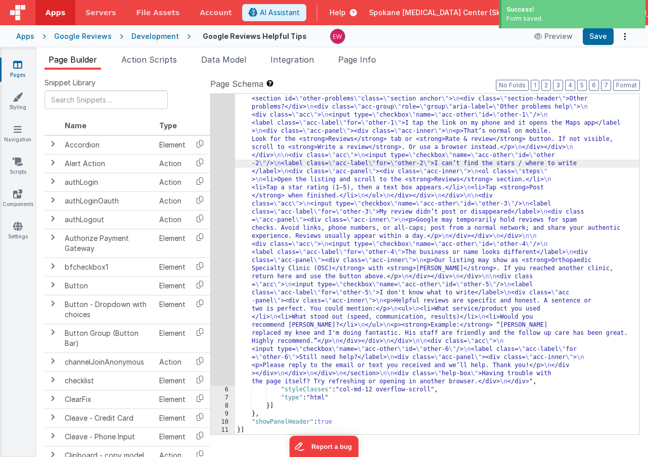
click at [220, 151] on div "5" at bounding box center [223, 26] width 24 height 719
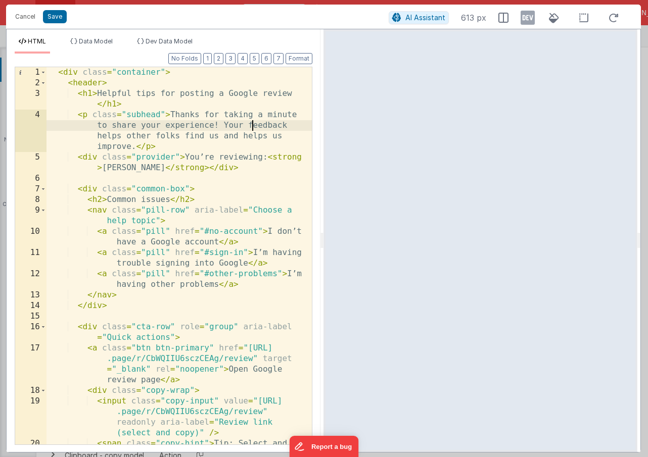
click at [251, 124] on div "< div class = "container" > < header > < h1 > Helpful tips for posting a Google…" at bounding box center [178, 277] width 265 height 420
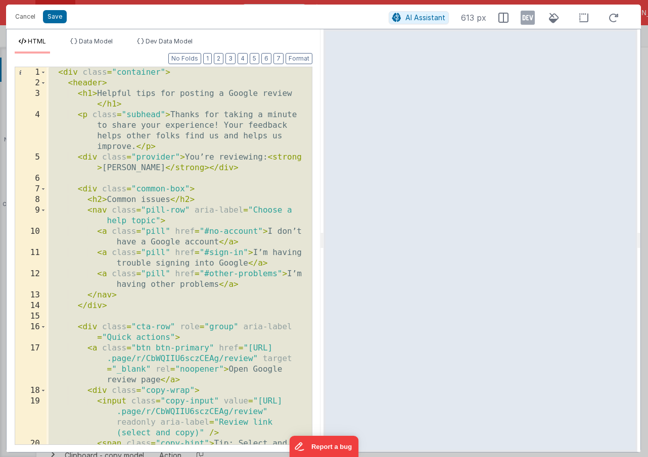
click at [234, 198] on div "< div class = "container" > < header > < h1 > Helpful tips for posting a Google…" at bounding box center [178, 277] width 265 height 420
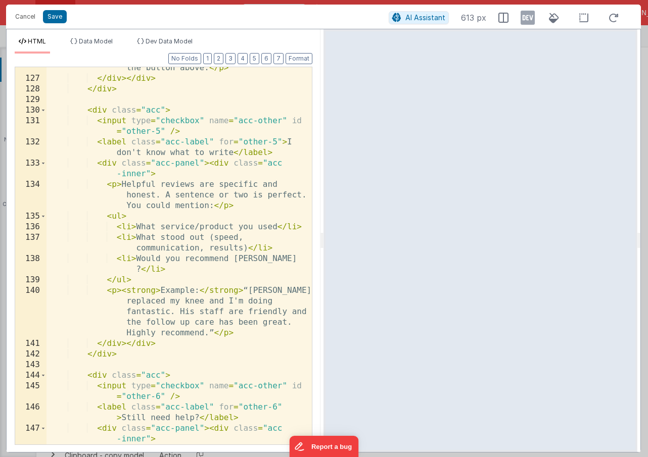
scroll to position [2582, 0]
click at [56, 15] on button "Save" at bounding box center [55, 16] width 24 height 13
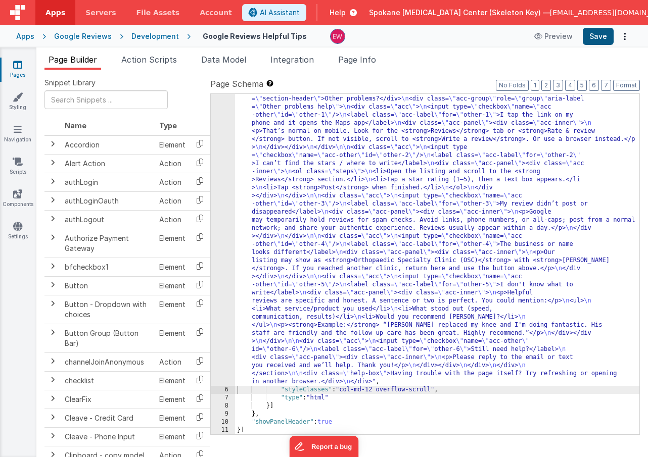
click at [599, 36] on button "Save" at bounding box center [597, 36] width 31 height 17
